Goal: Use online tool/utility: Utilize a website feature to perform a specific function

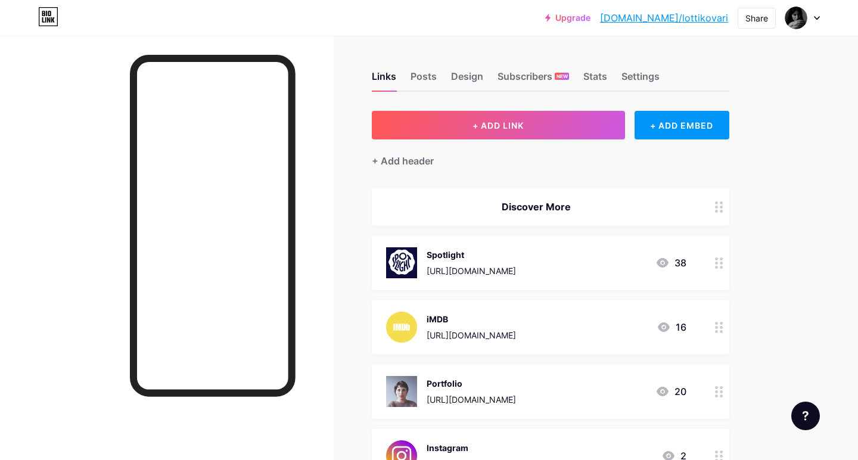
click at [516, 269] on div "[URL][DOMAIN_NAME]" at bounding box center [470, 270] width 89 height 13
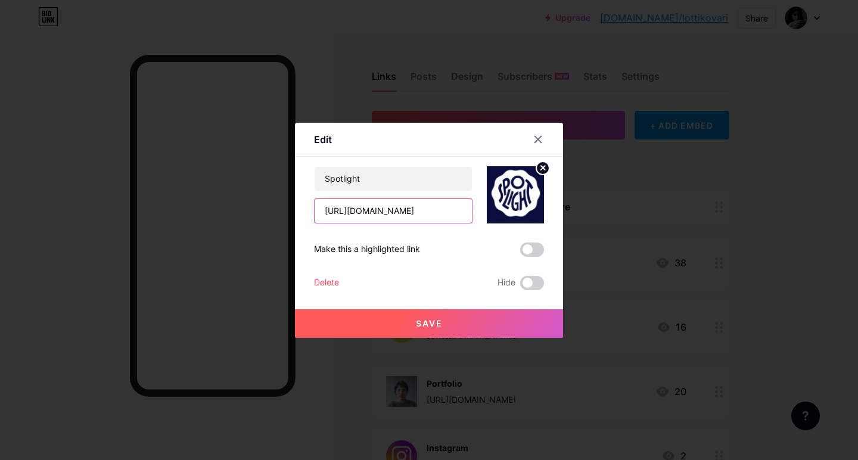
click at [418, 202] on input "[URL][DOMAIN_NAME]" at bounding box center [393, 211] width 157 height 24
click at [417, 202] on input "[URL][DOMAIN_NAME]" at bounding box center [393, 211] width 157 height 24
click at [541, 137] on icon at bounding box center [538, 140] width 10 height 10
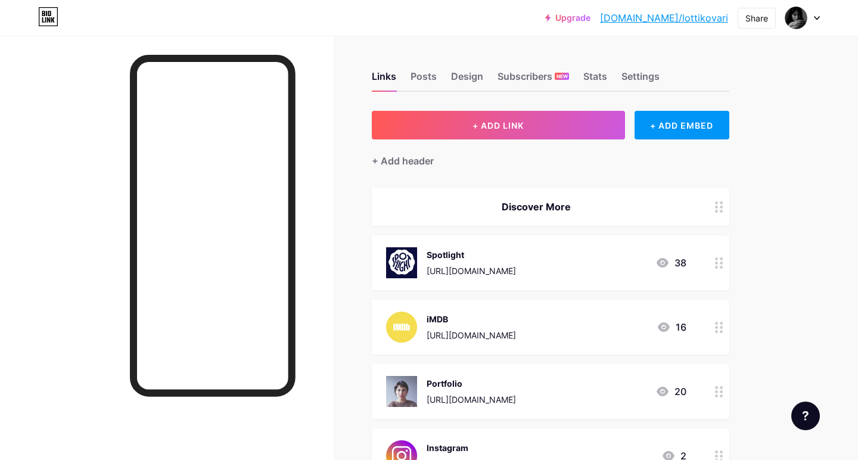
click at [444, 274] on div "[URL][DOMAIN_NAME]" at bounding box center [470, 270] width 89 height 13
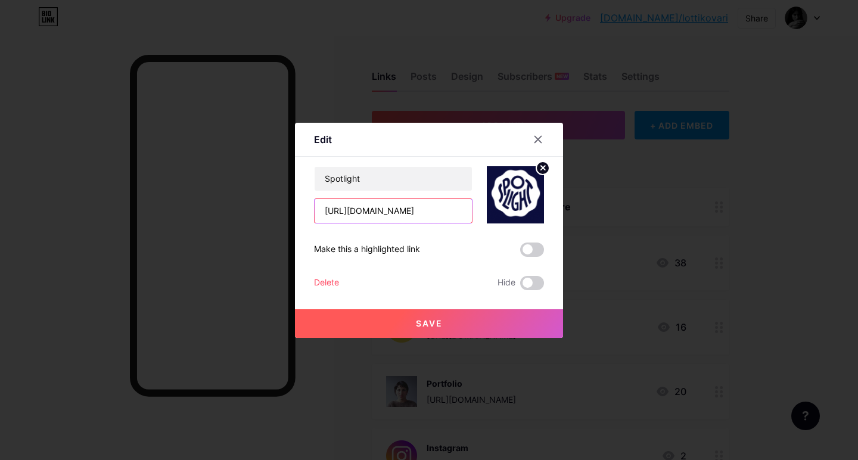
click at [375, 214] on input "[URL][DOMAIN_NAME]" at bounding box center [393, 211] width 157 height 24
click at [535, 141] on icon at bounding box center [538, 140] width 10 height 10
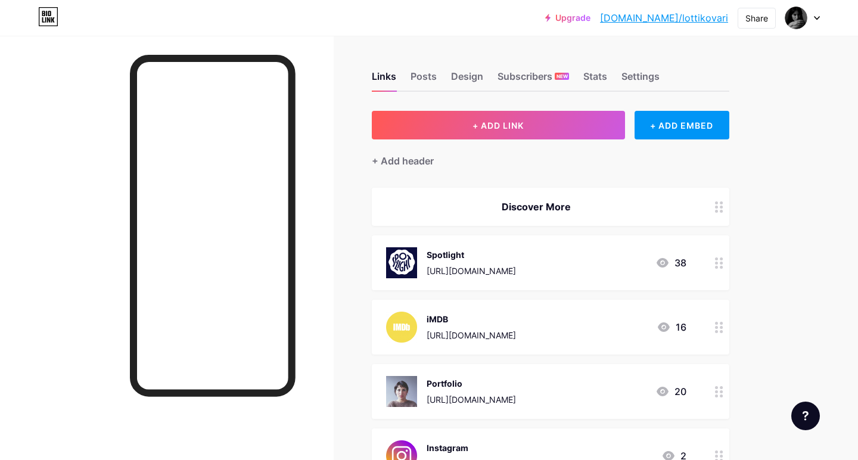
click at [462, 332] on div "[URL][DOMAIN_NAME]" at bounding box center [470, 335] width 89 height 13
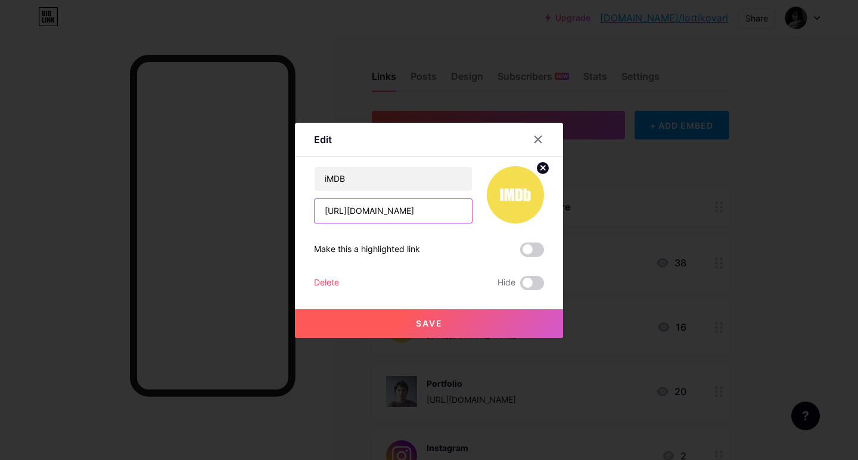
click at [428, 214] on input "[URL][DOMAIN_NAME]" at bounding box center [393, 211] width 157 height 24
